Goal: Task Accomplishment & Management: Complete application form

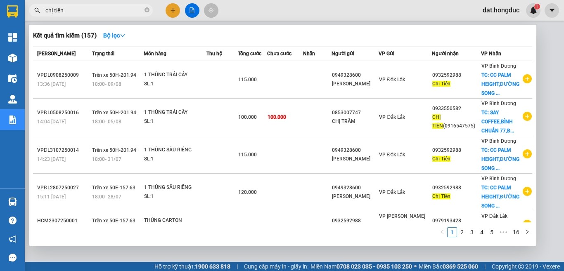
scroll to position [160, 0]
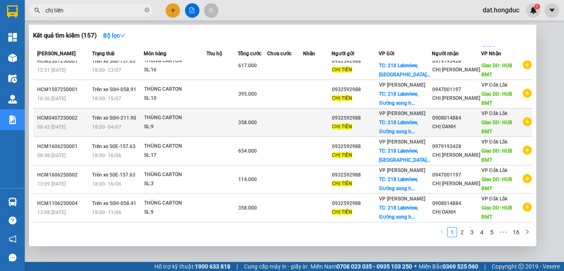
type input "chị tiên"
click at [322, 123] on td at bounding box center [317, 123] width 29 height 29
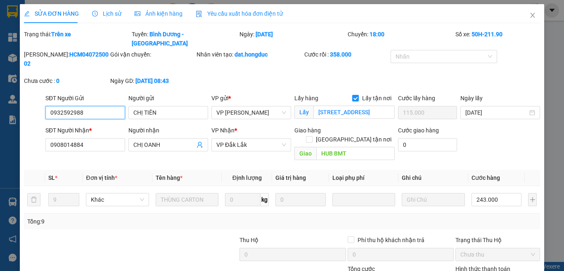
type input "0932592988"
type input "CHỊ TIÊN"
checkbox input "true"
type input "[STREET_ADDRESS]"
type input "115.000"
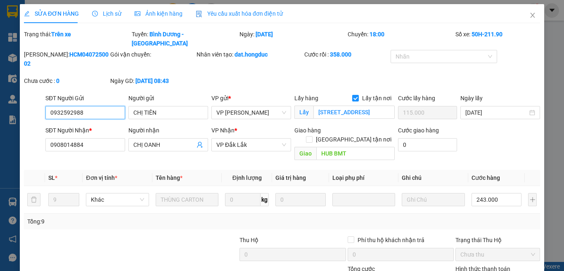
type input "0908014884"
type input "CHỊ OANH"
type input "HUB BMT"
type input "358.000"
drag, startPoint x: 86, startPoint y: 95, endPoint x: 39, endPoint y: 99, distance: 46.4
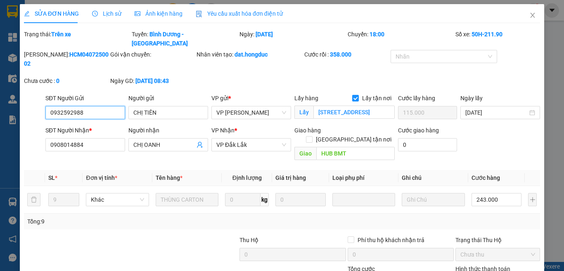
click at [39, 99] on div "SĐT Người Gửi 0932592988 0932592988 Người gửi CHỊ TIÊN VP gửi * VP [PERSON_NAME…" at bounding box center [282, 108] width 518 height 29
click at [530, 14] on icon "close" at bounding box center [533, 15] width 7 height 7
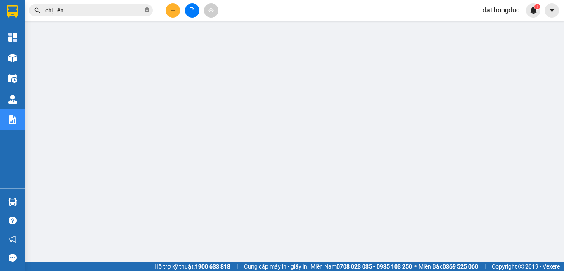
click at [146, 11] on icon "close-circle" at bounding box center [147, 9] width 5 height 5
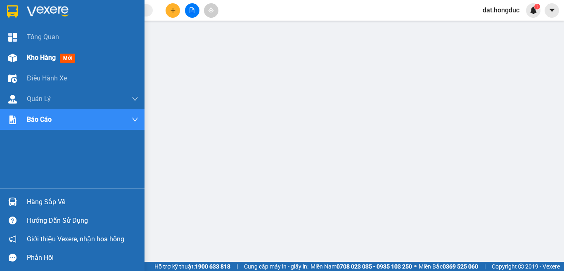
click at [38, 56] on span "Kho hàng" at bounding box center [41, 58] width 29 height 8
